Goal: Information Seeking & Learning: Learn about a topic

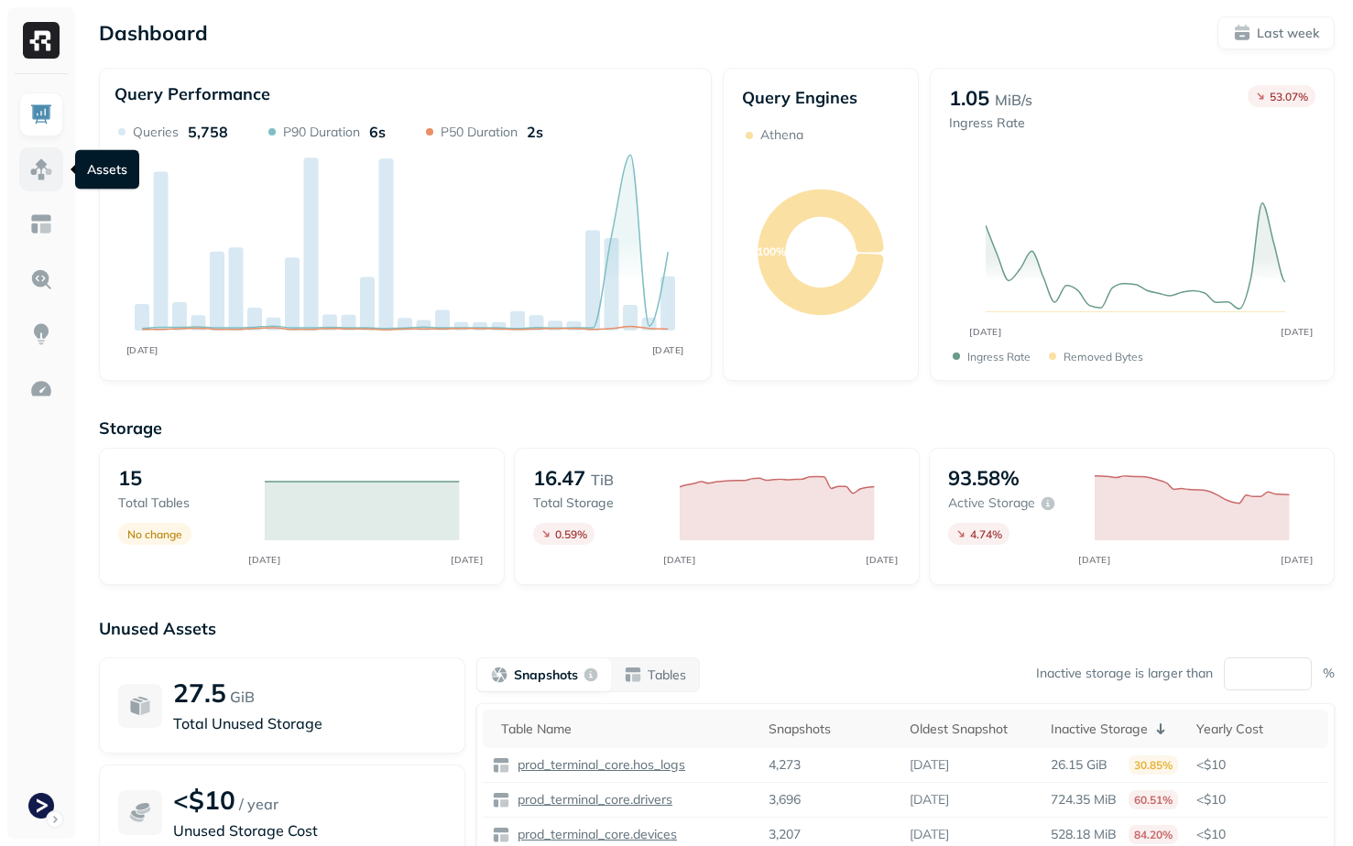
click at [39, 168] on img at bounding box center [41, 170] width 24 height 24
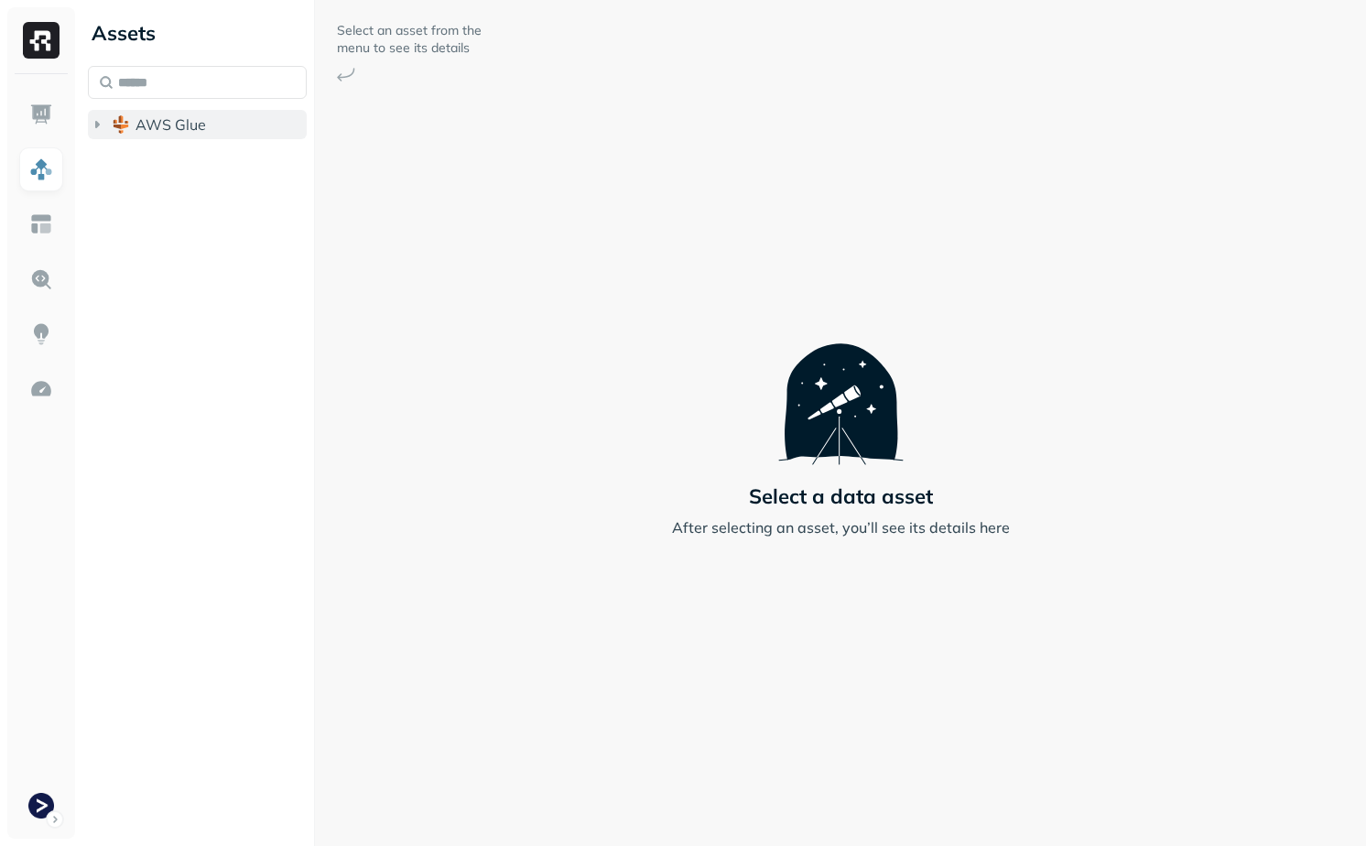
click at [177, 122] on span "AWS Glue" at bounding box center [171, 124] width 71 height 18
click at [192, 148] on button "prod_terminal_core" at bounding box center [206, 159] width 201 height 29
click at [210, 197] on p "( 13 )" at bounding box center [211, 194] width 27 height 18
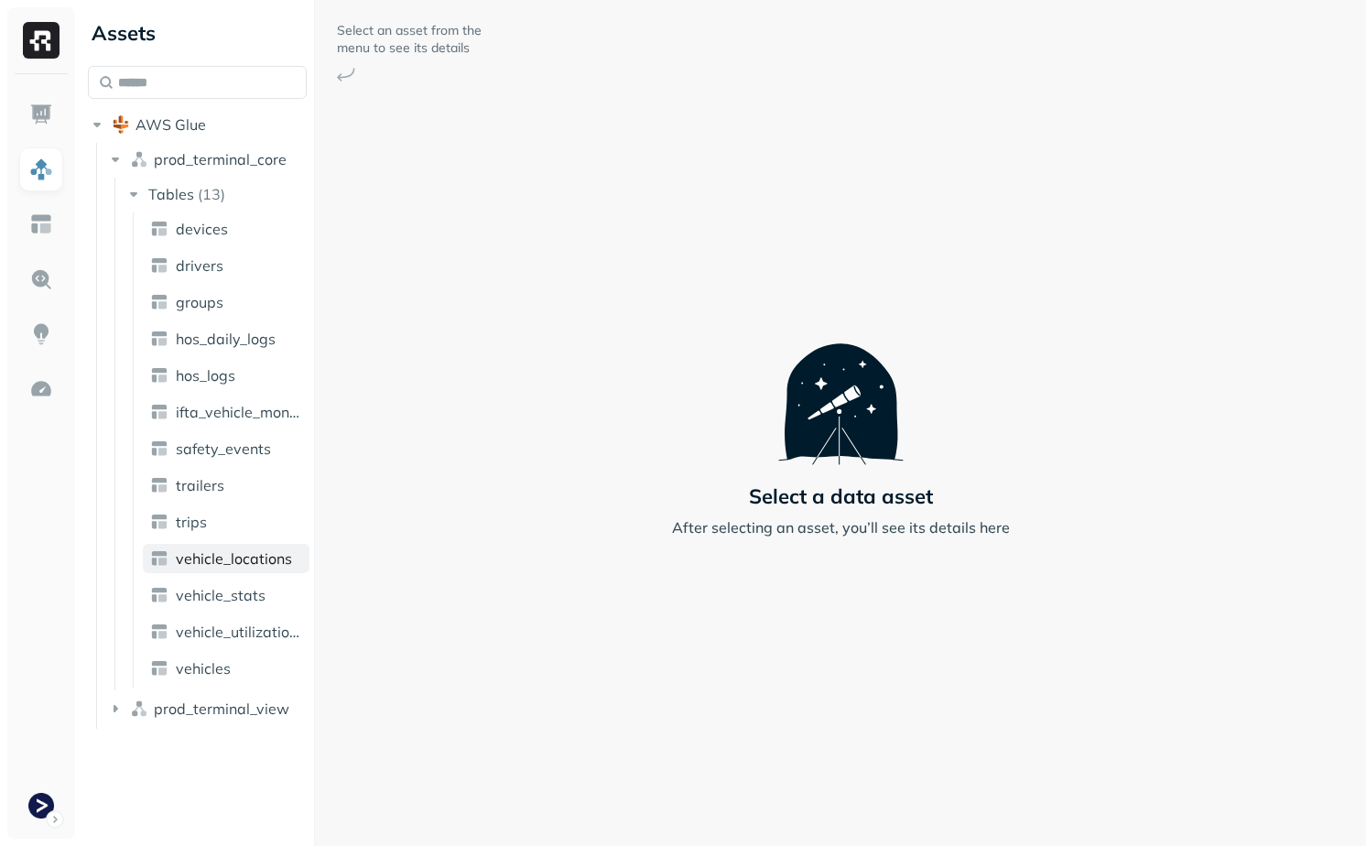
click at [241, 549] on span "vehicle_locations" at bounding box center [234, 558] width 116 height 18
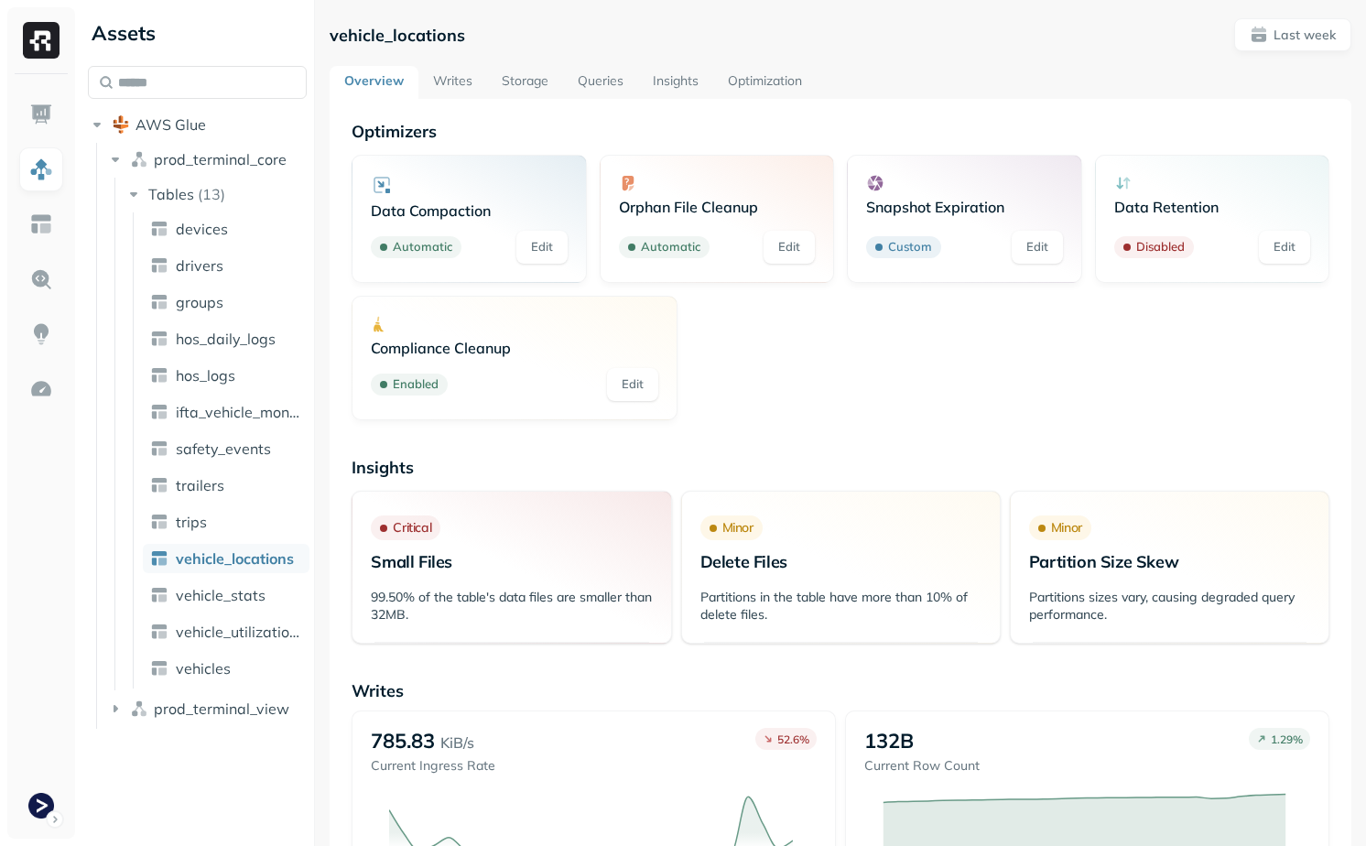
click at [476, 80] on link "Writes" at bounding box center [453, 82] width 69 height 33
click at [528, 84] on link "Storage" at bounding box center [525, 82] width 76 height 33
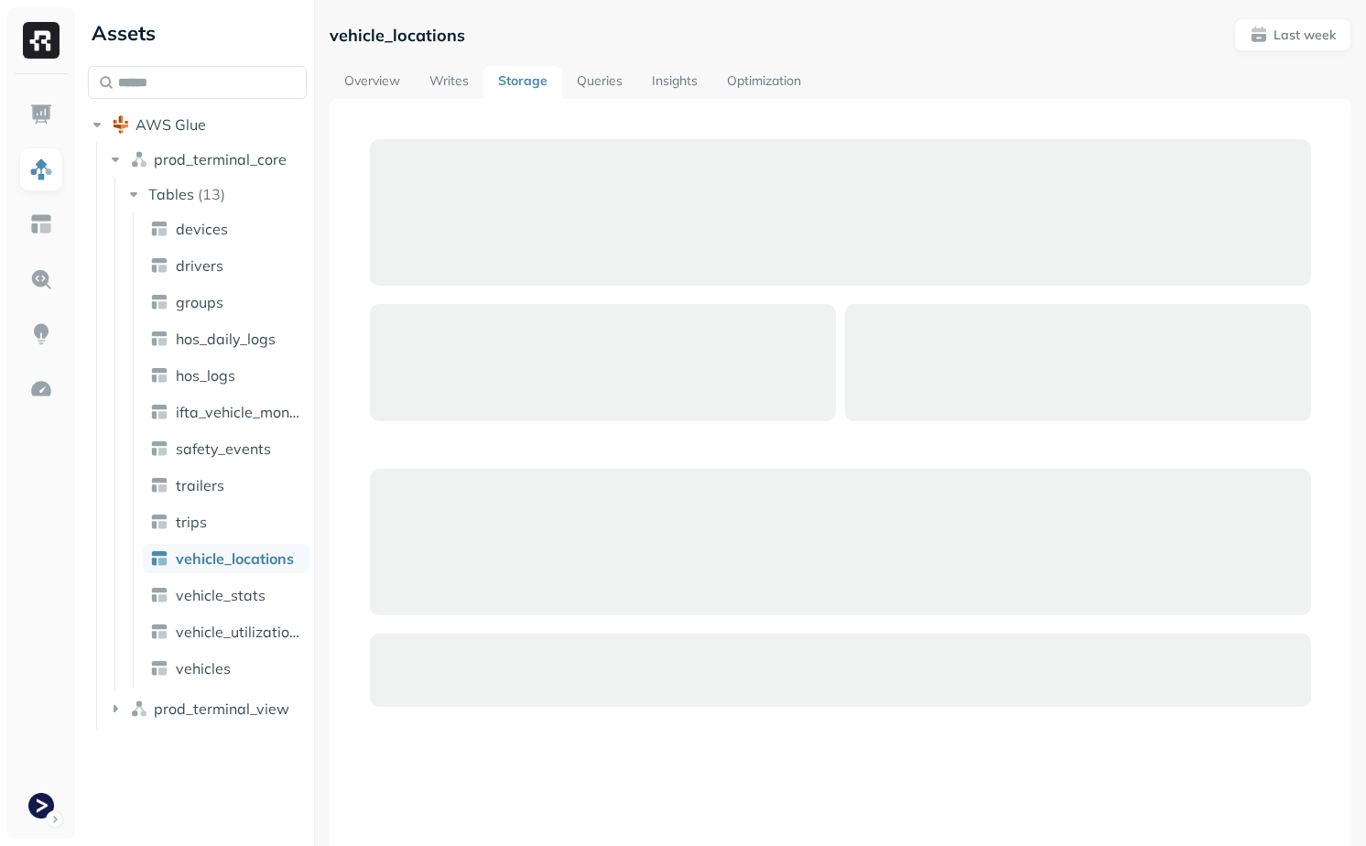
click at [451, 88] on link "Writes" at bounding box center [449, 82] width 69 height 33
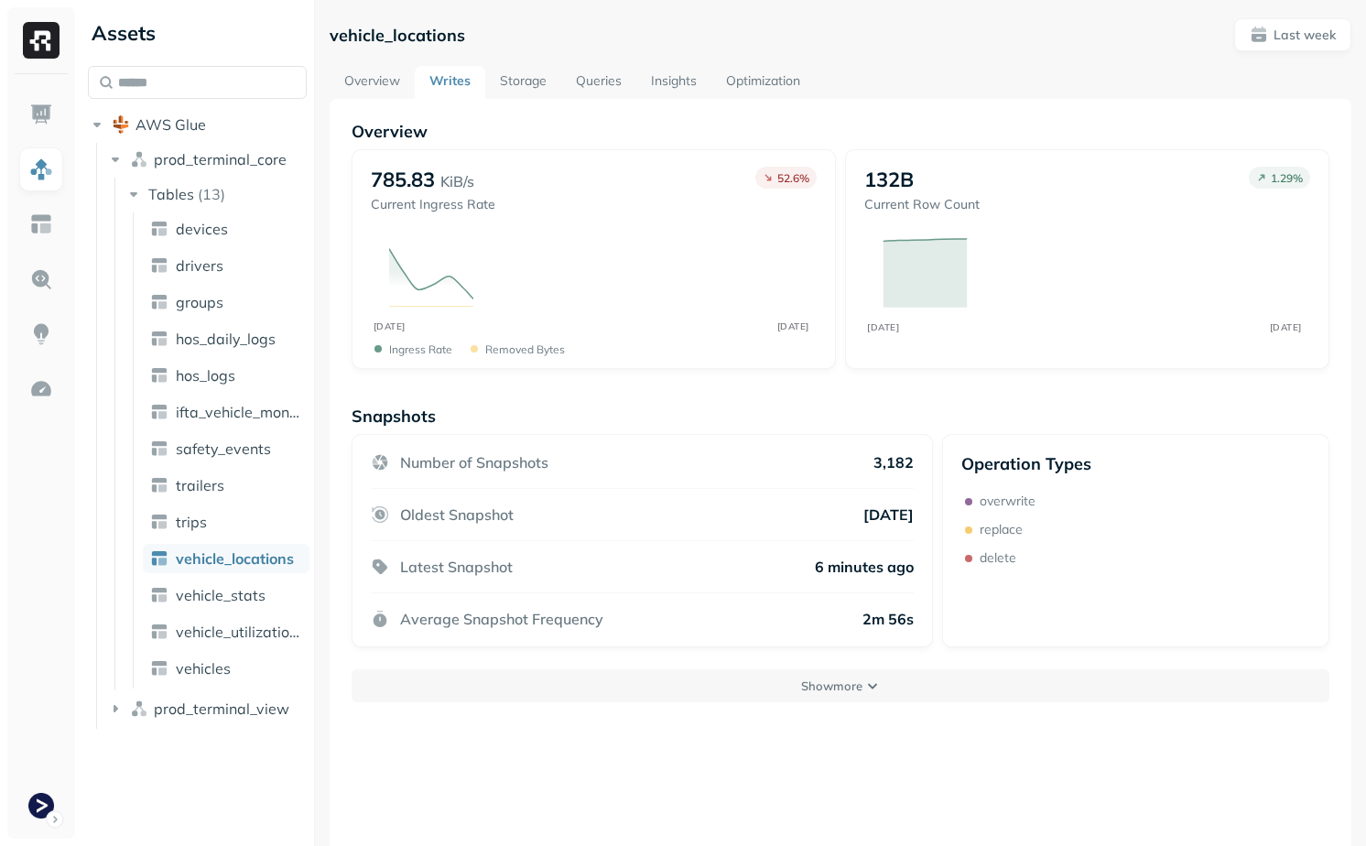
click at [542, 87] on link "Storage" at bounding box center [523, 82] width 76 height 33
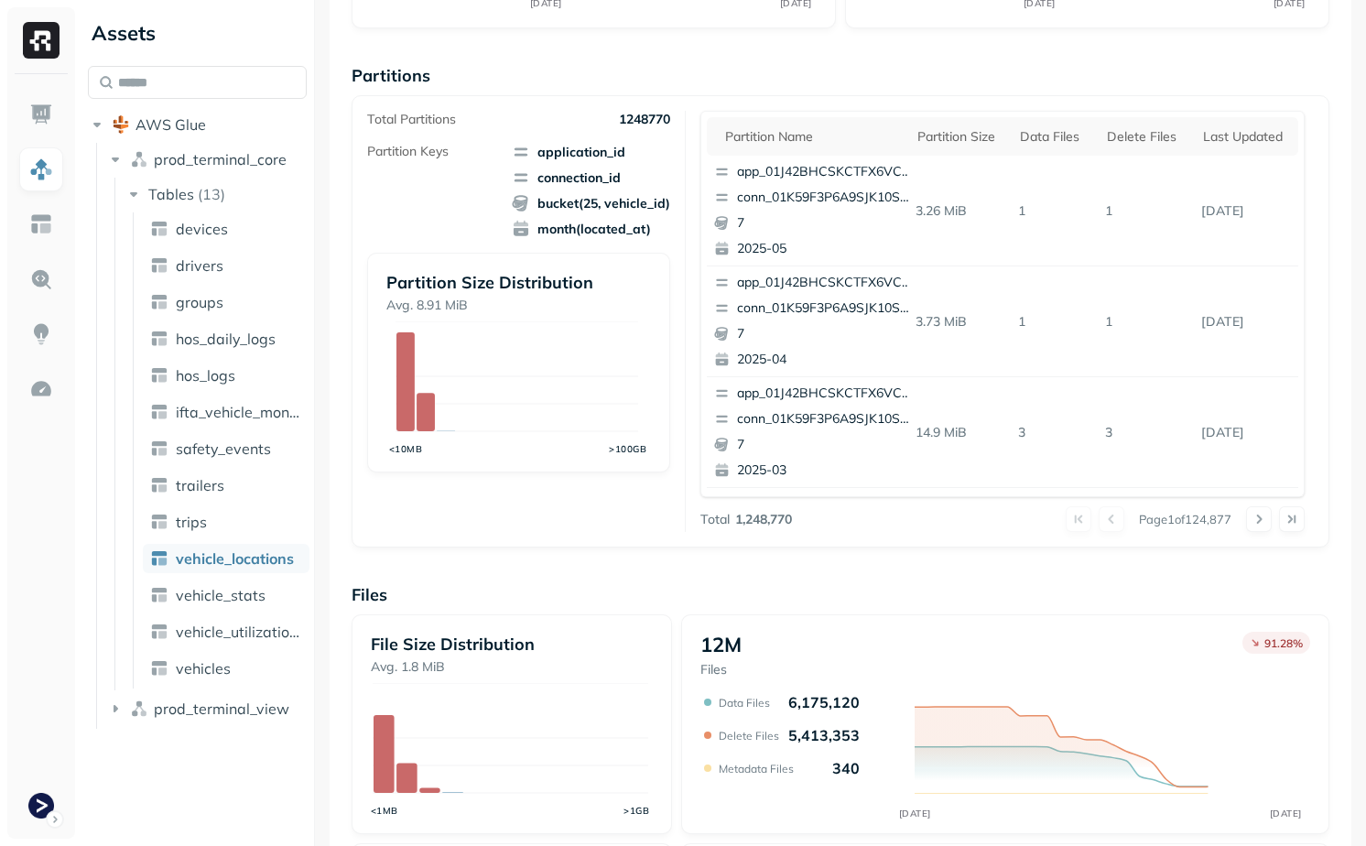
scroll to position [305, 0]
click at [1039, 132] on div "Data Files" at bounding box center [1054, 137] width 69 height 17
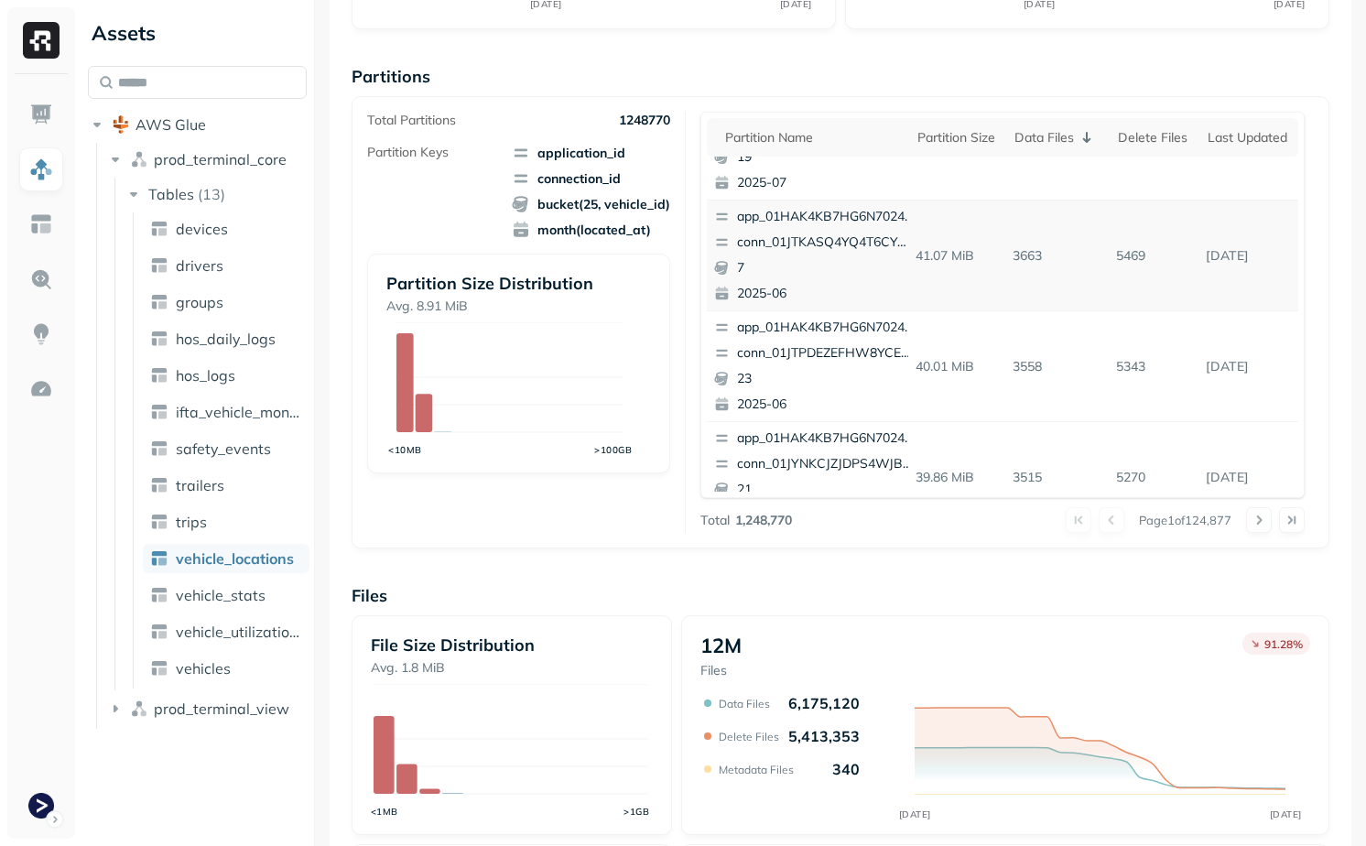
scroll to position [772, 0]
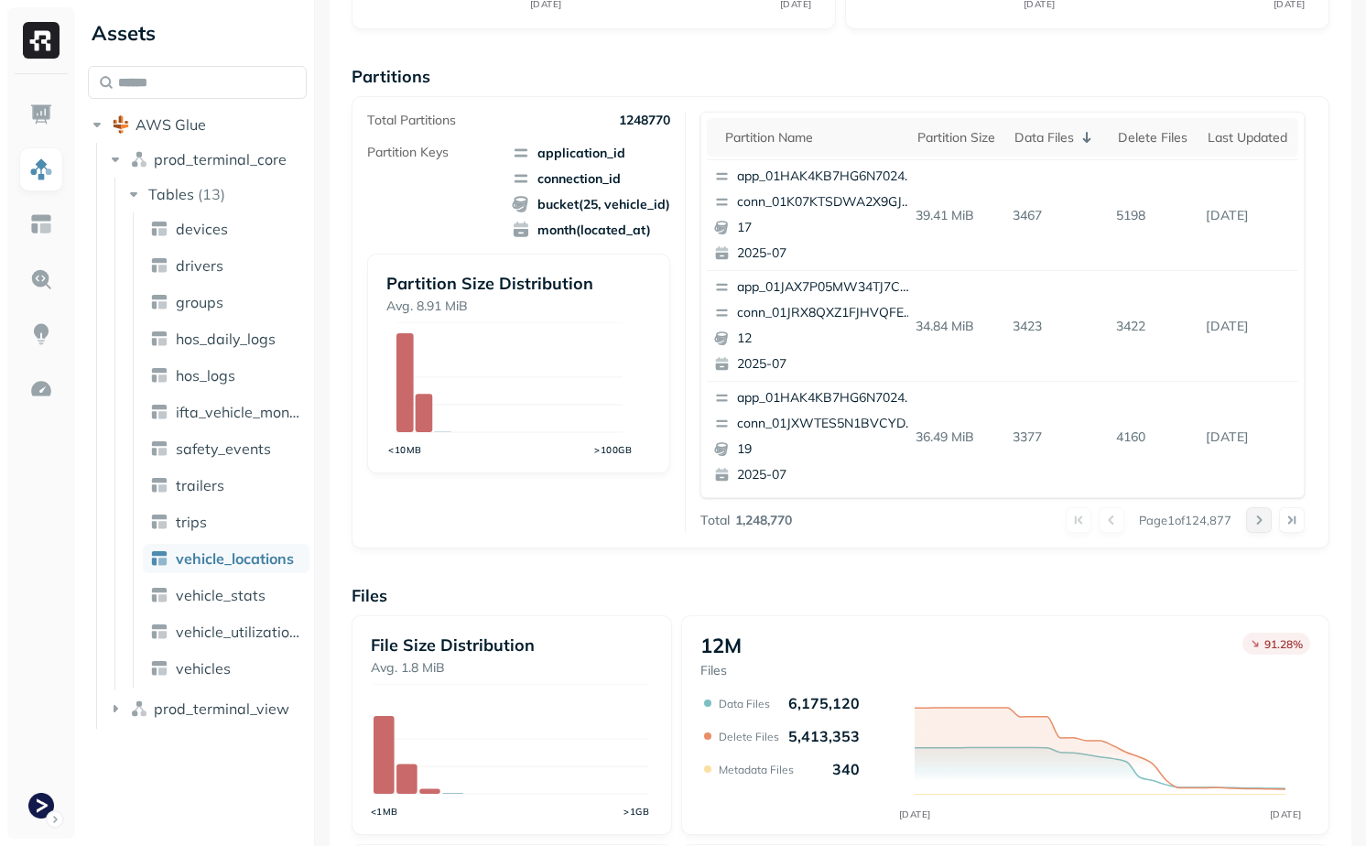
click at [1246, 517] on button at bounding box center [1259, 520] width 26 height 26
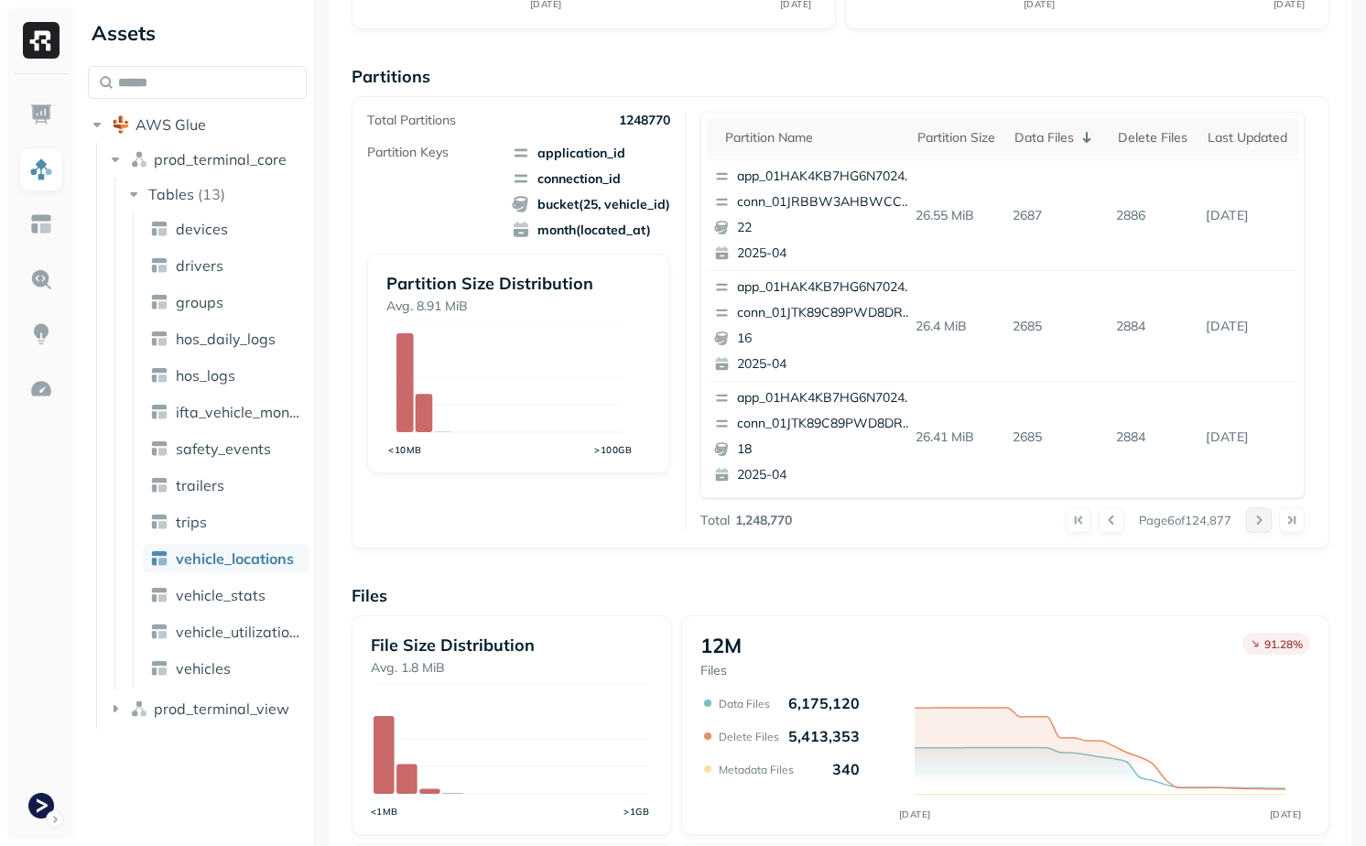
click at [1246, 517] on button at bounding box center [1259, 520] width 26 height 26
